Goal: Task Accomplishment & Management: Use online tool/utility

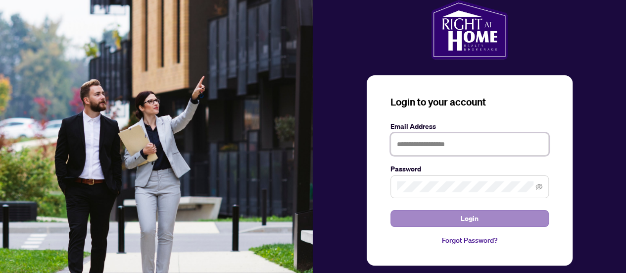
type input "**********"
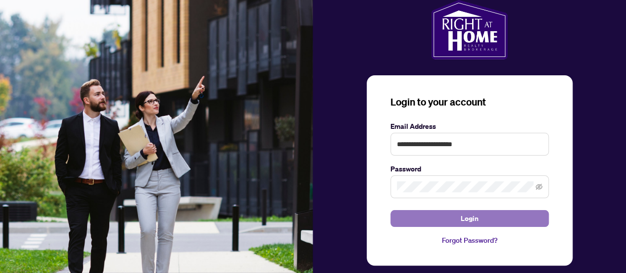
click at [416, 219] on button "Login" at bounding box center [469, 218] width 158 height 17
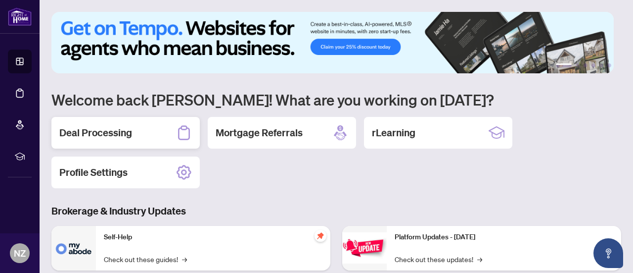
click at [117, 133] on h2 "Deal Processing" at bounding box center [95, 133] width 73 height 14
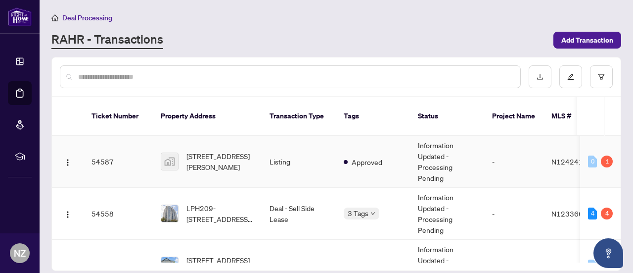
scroll to position [49, 0]
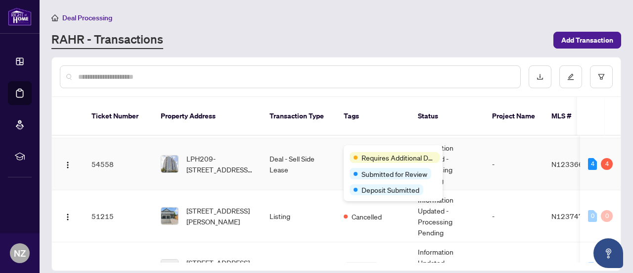
click at [372, 152] on span "Requires Additional Docs" at bounding box center [399, 157] width 74 height 11
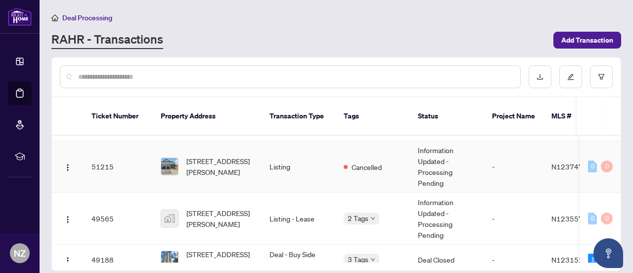
scroll to position [148, 0]
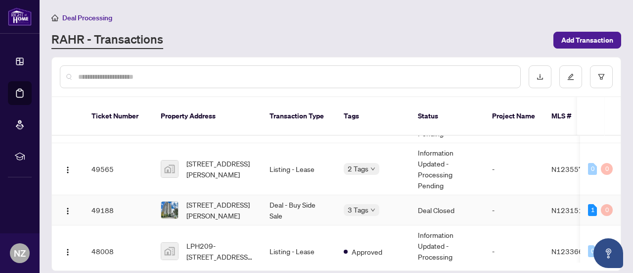
click at [302, 195] on td "Deal - Buy Side Sale" at bounding box center [299, 210] width 74 height 30
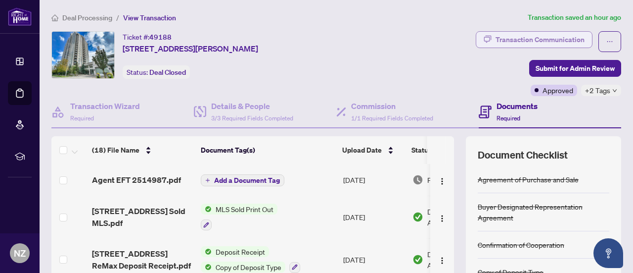
click at [542, 37] on div "Transaction Communication" at bounding box center [540, 40] width 89 height 16
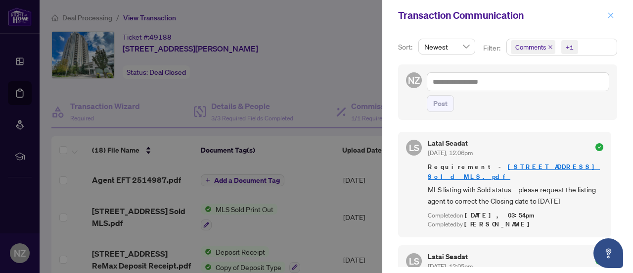
click at [614, 16] on icon "close" at bounding box center [611, 15] width 7 height 7
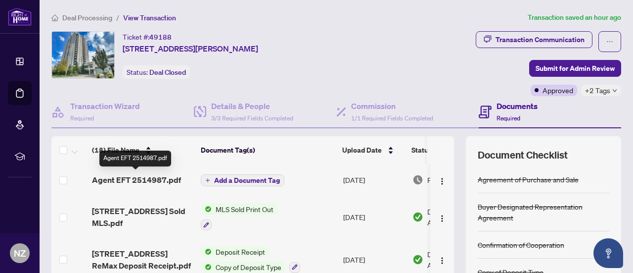
click at [159, 181] on span "Agent EFT 2514987.pdf" at bounding box center [136, 180] width 89 height 12
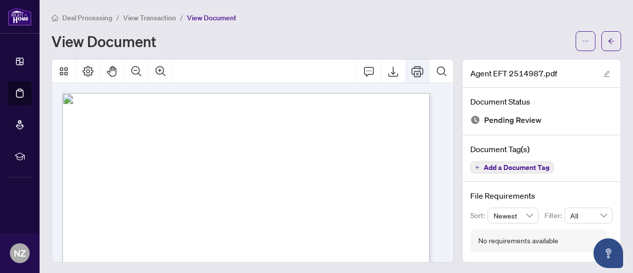
click at [412, 72] on icon "Print" at bounding box center [418, 71] width 12 height 11
